Goal: Unclear

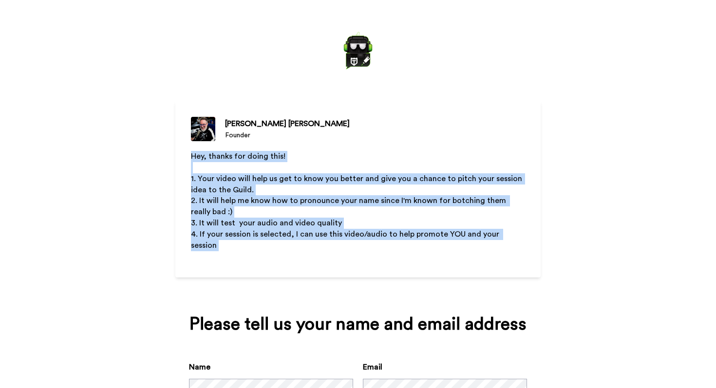
click at [349, 246] on div "[PERSON_NAME] Founder Hey, thanks for doing this! ﻿ 1. Your video will help us …" at bounding box center [357, 189] width 365 height 176
click at [349, 251] on p "﻿" at bounding box center [358, 256] width 334 height 11
drag, startPoint x: 349, startPoint y: 247, endPoint x: 354, endPoint y: 144, distance: 102.9
click at [354, 144] on div "[PERSON_NAME] Founder Hey, thanks for doing this! ﻿ 1. Your video will help us …" at bounding box center [357, 189] width 365 height 176
click at [364, 255] on div "Hey, thanks for doing this! ﻿ 1. Your video will help us get to know you better…" at bounding box center [358, 223] width 334 height 145
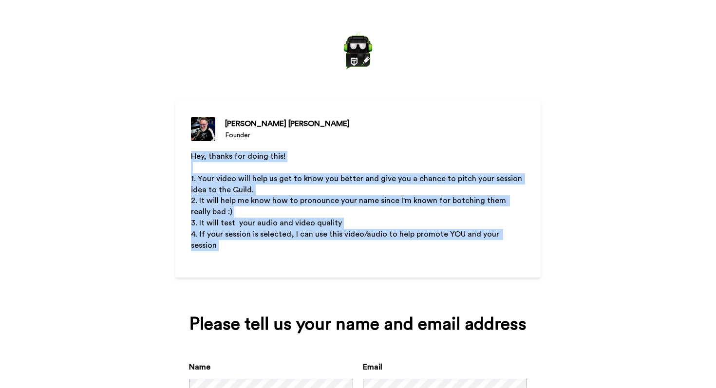
drag, startPoint x: 370, startPoint y: 255, endPoint x: 364, endPoint y: 147, distance: 108.7
click at [364, 147] on div "[PERSON_NAME] Founder Hey, thanks for doing this! ﻿ 1. Your video will help us …" at bounding box center [357, 189] width 365 height 176
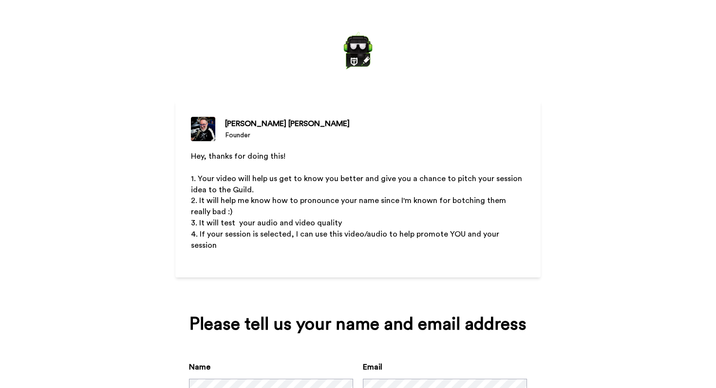
click at [317, 251] on p "﻿" at bounding box center [358, 256] width 334 height 11
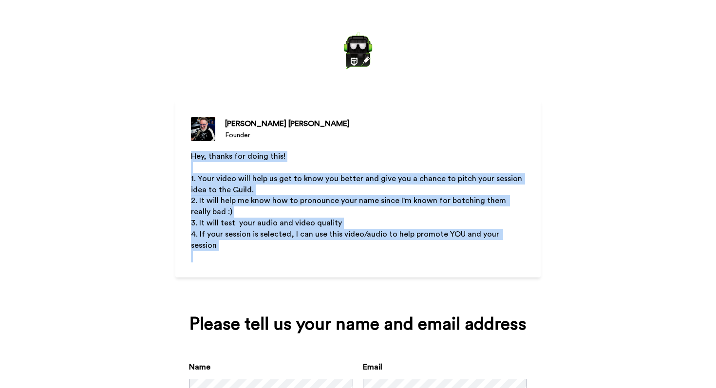
drag, startPoint x: 317, startPoint y: 251, endPoint x: 338, endPoint y: 149, distance: 103.9
click at [338, 149] on div "[PERSON_NAME] Founder Hey, thanks for doing this! ﻿ 1. Your video will help us …" at bounding box center [357, 189] width 365 height 176
drag, startPoint x: 338, startPoint y: 149, endPoint x: 337, endPoint y: 247, distance: 98.3
click at [337, 245] on div "[PERSON_NAME] Founder Hey, thanks for doing this! ﻿ 1. Your video will help us …" at bounding box center [357, 189] width 365 height 176
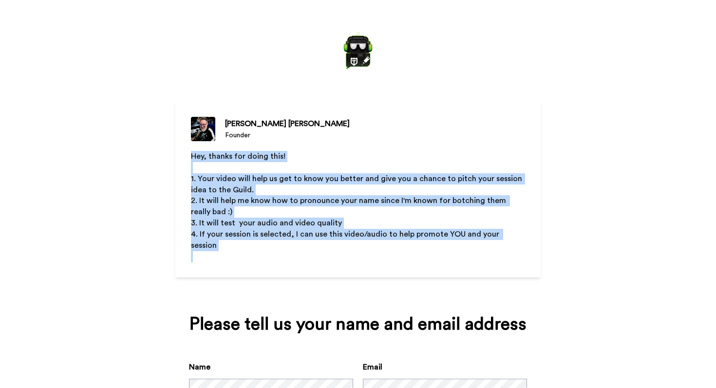
click at [337, 251] on p "﻿" at bounding box center [358, 256] width 334 height 11
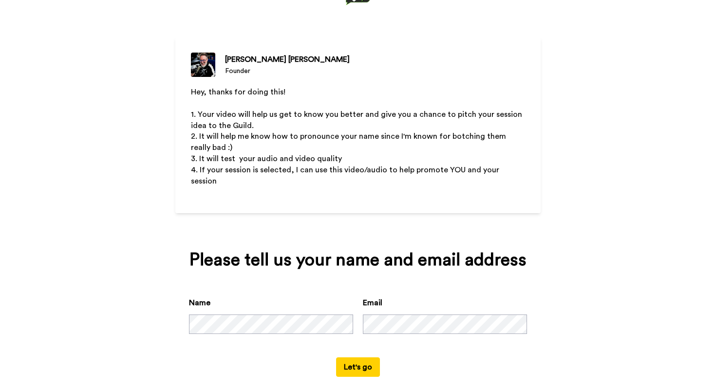
scroll to position [69, 0]
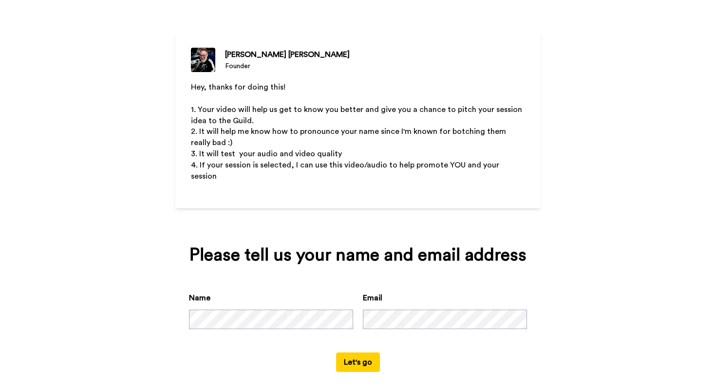
click at [346, 87] on p "Hey, thanks for doing this!" at bounding box center [358, 87] width 334 height 11
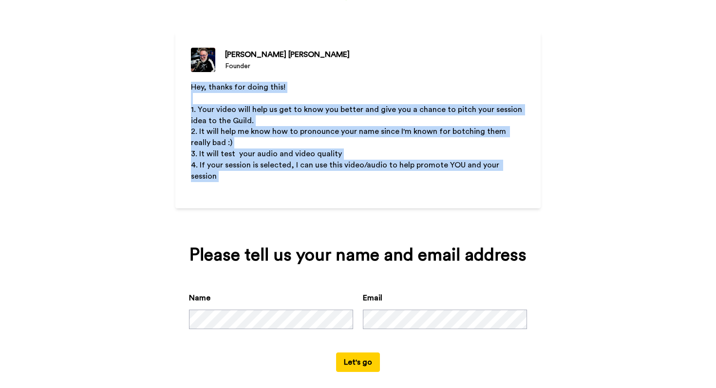
drag, startPoint x: 340, startPoint y: 75, endPoint x: 360, endPoint y: 178, distance: 104.1
click at [360, 178] on div "[PERSON_NAME] Founder Hey, thanks for doing this! ﻿ 1. Your video will help us …" at bounding box center [357, 120] width 365 height 176
click at [360, 182] on p "﻿" at bounding box center [358, 187] width 334 height 11
drag, startPoint x: 360, startPoint y: 178, endPoint x: 363, endPoint y: 81, distance: 96.4
click at [363, 82] on div "Hey, thanks for doing this! ﻿ 1. Your video will help us get to know you better…" at bounding box center [358, 154] width 334 height 145
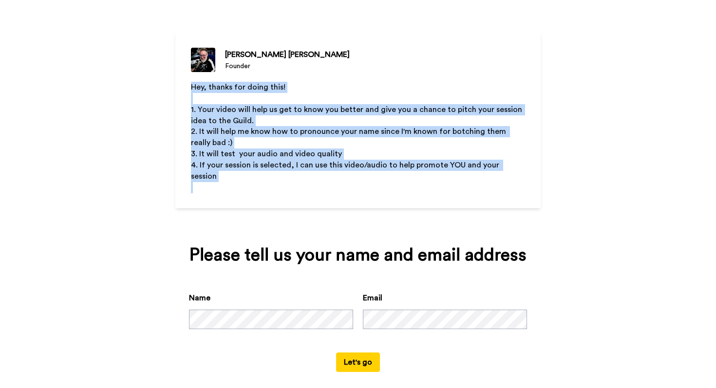
click at [363, 82] on p "Hey, thanks for doing this!" at bounding box center [358, 87] width 334 height 11
drag, startPoint x: 363, startPoint y: 81, endPoint x: 361, endPoint y: 184, distance: 102.2
click at [361, 184] on div "Hey, thanks for doing this! ﻿ 1. Your video will help us get to know you better…" at bounding box center [358, 154] width 334 height 145
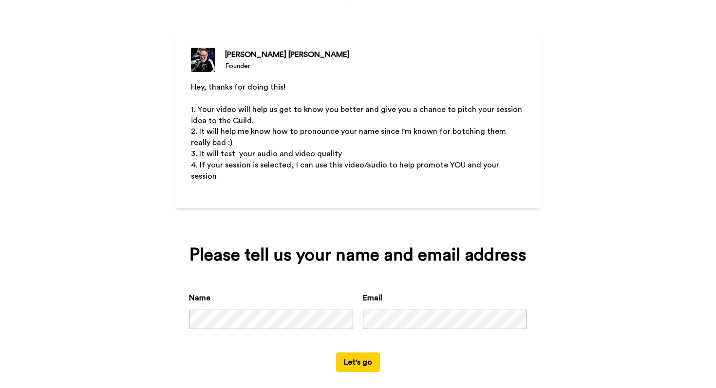
click at [458, 124] on p "1. Your video will help us get to know you better and give you a chance to pitc…" at bounding box center [358, 115] width 334 height 22
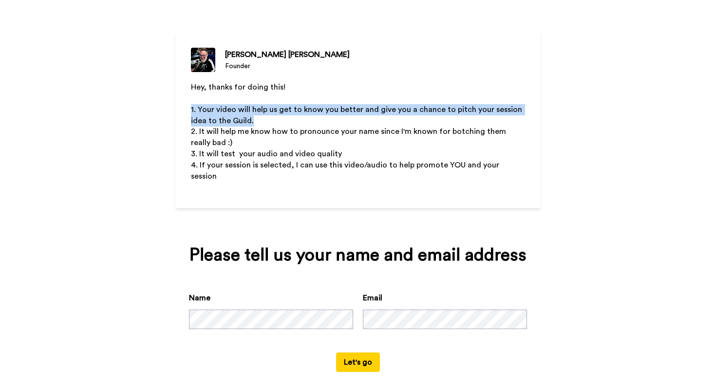
click at [458, 124] on p "1. Your video will help us get to know you better and give you a chance to pitc…" at bounding box center [358, 115] width 334 height 22
click at [469, 121] on p "1. Your video will help us get to know you better and give you a chance to pitc…" at bounding box center [358, 115] width 334 height 22
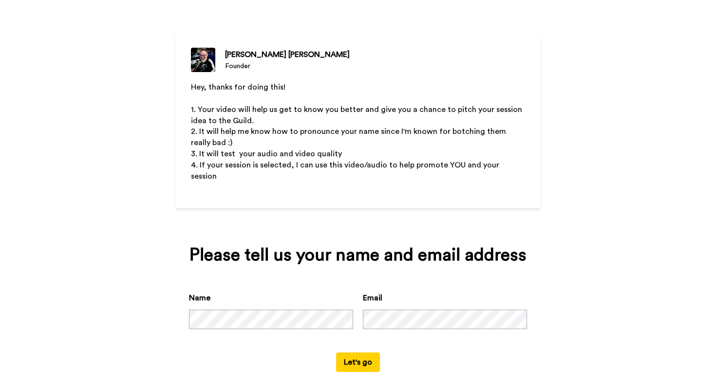
click at [469, 121] on p "1. Your video will help us get to know you better and give you a chance to pitc…" at bounding box center [358, 115] width 334 height 22
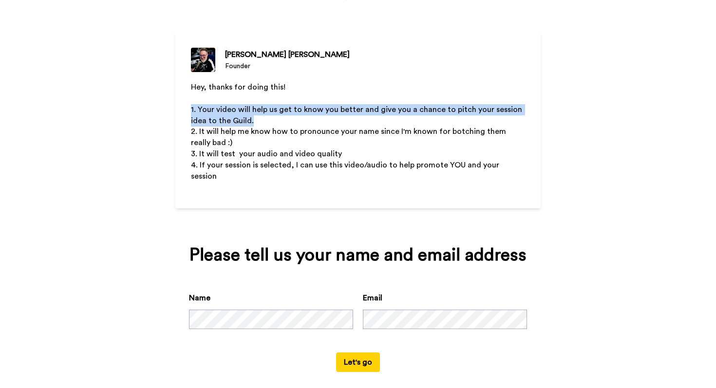
click at [469, 121] on p "1. Your video will help us get to know you better and give you a chance to pitc…" at bounding box center [358, 115] width 334 height 22
click at [481, 119] on p "1. Your video will help us get to know you better and give you a chance to pitc…" at bounding box center [358, 115] width 334 height 22
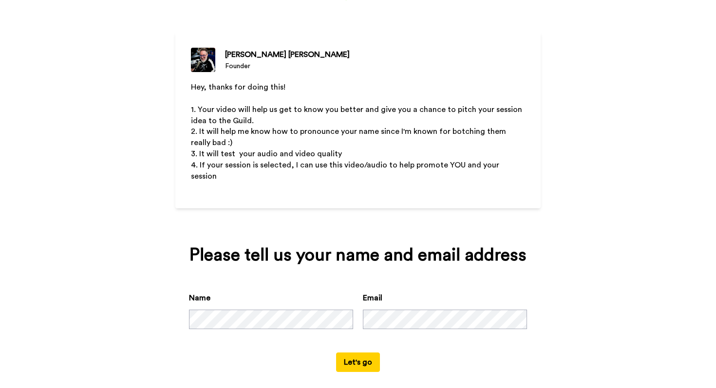
click at [481, 119] on p "1. Your video will help us get to know you better and give you a chance to pitc…" at bounding box center [358, 115] width 334 height 22
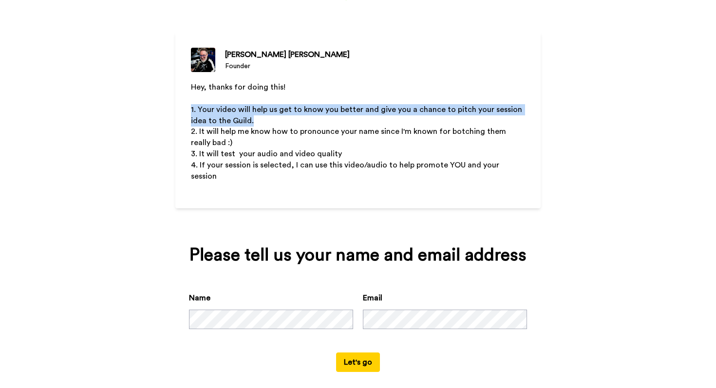
click at [481, 119] on p "1. Your video will help us get to know you better and give you a chance to pitc…" at bounding box center [358, 115] width 334 height 22
click at [499, 117] on p "1. Your video will help us get to know you better and give you a chance to pitc…" at bounding box center [358, 115] width 334 height 22
